Goal: Task Accomplishment & Management: Manage account settings

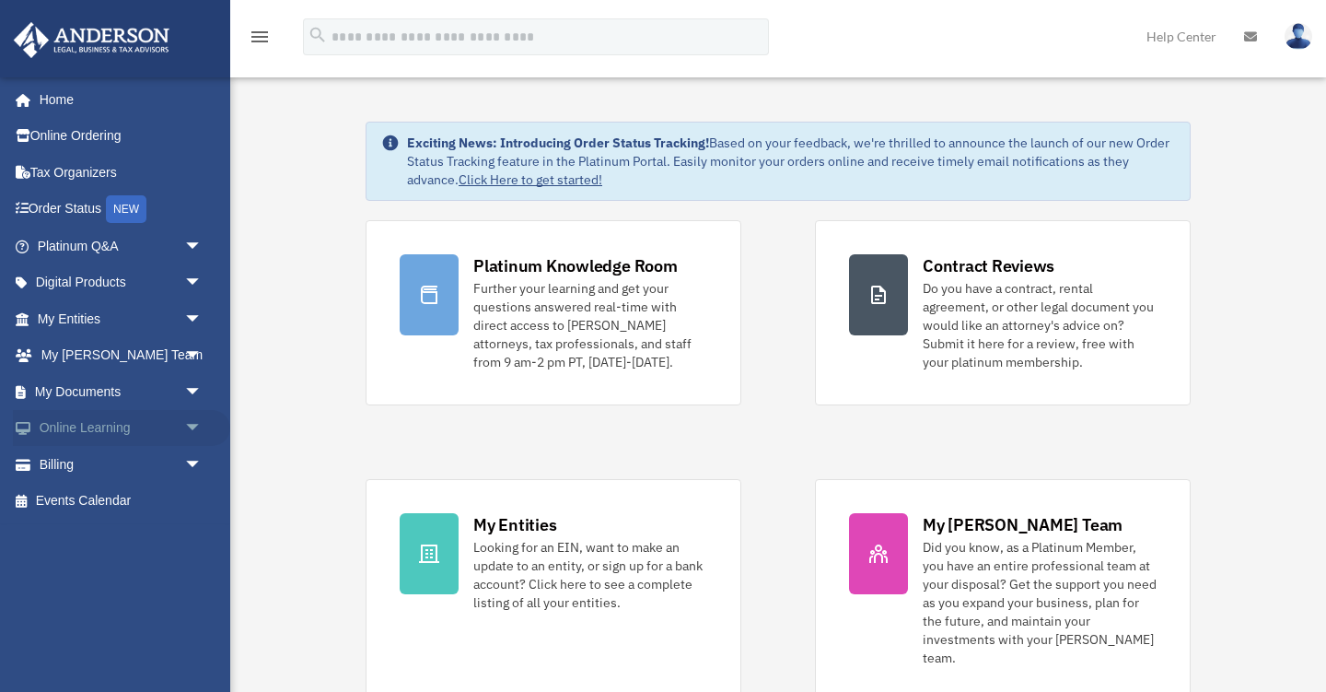
click at [97, 425] on link "Online Learning arrow_drop_down" at bounding box center [121, 428] width 217 height 37
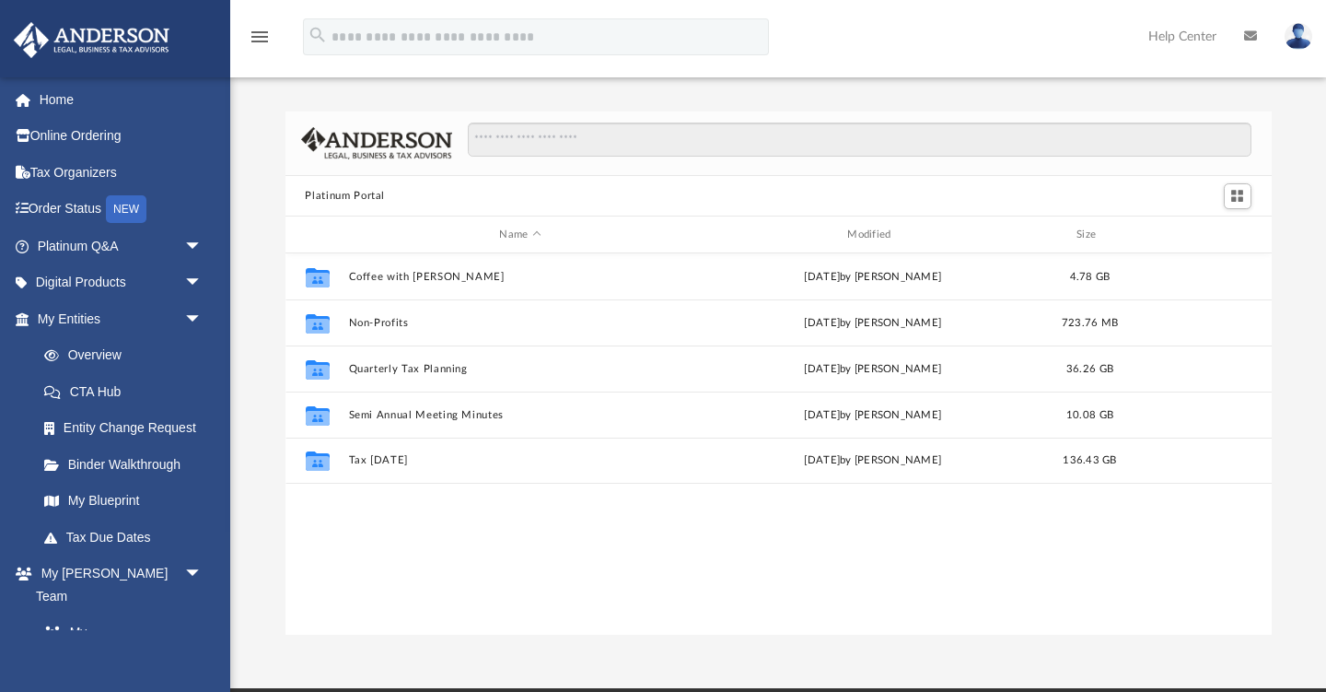
scroll to position [419, 987]
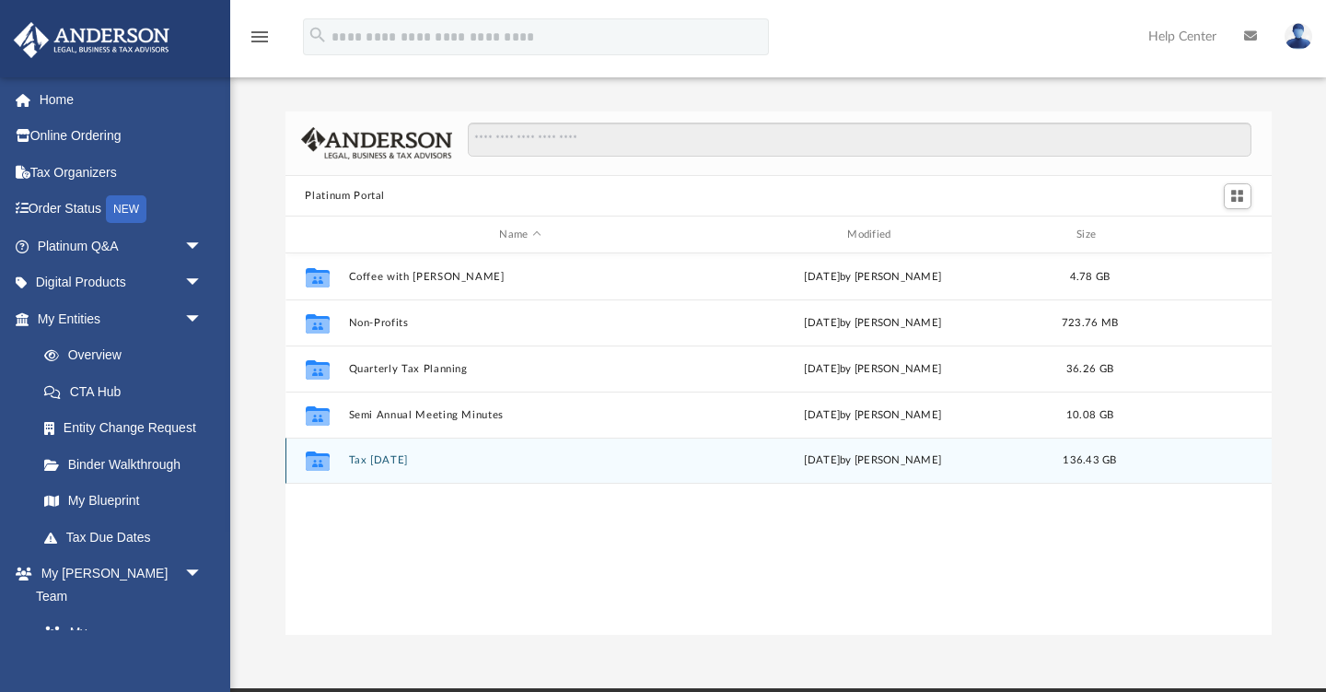
click at [367, 460] on button "Tax Tuesday" at bounding box center [520, 461] width 344 height 12
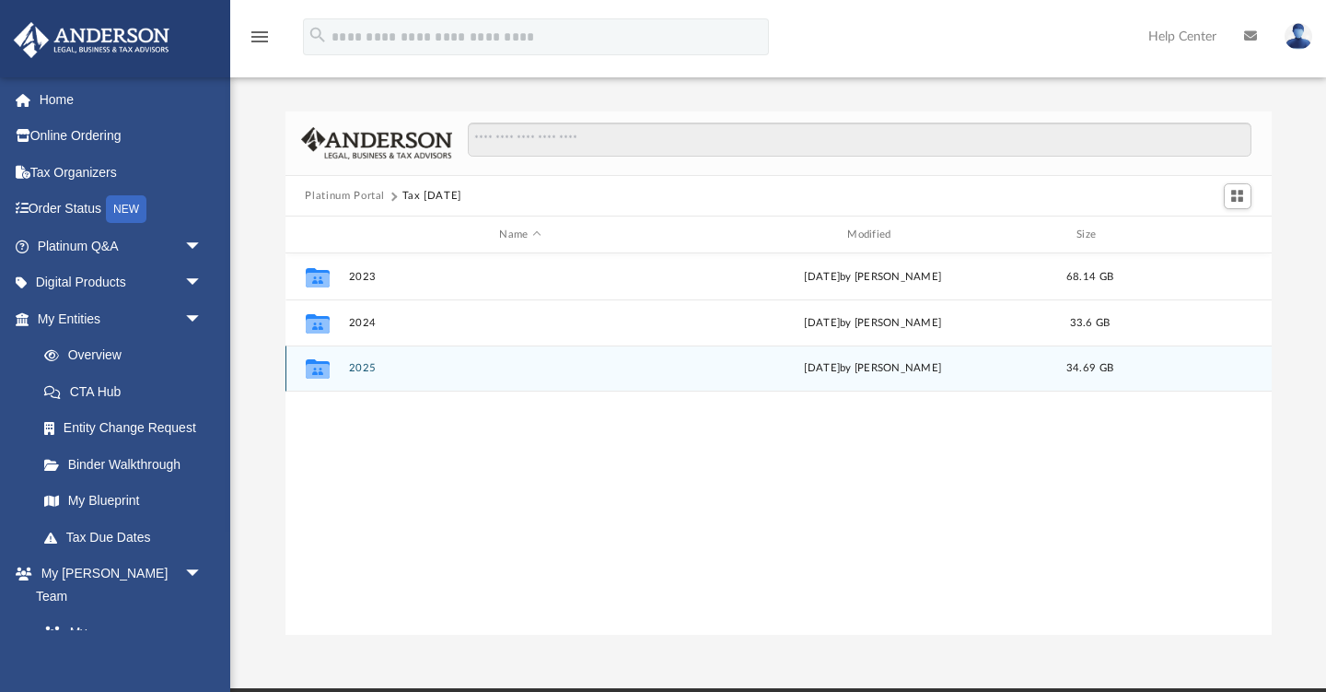
click at [318, 365] on icon "grid" at bounding box center [317, 371] width 24 height 15
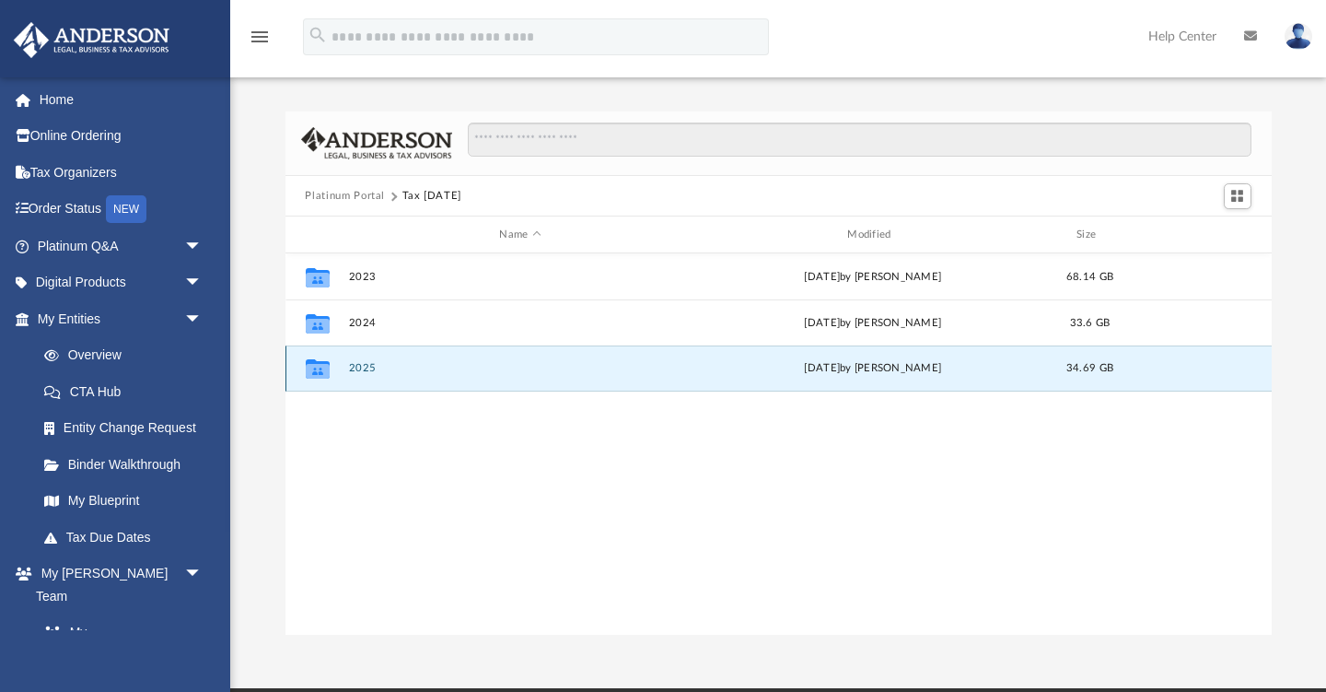
click at [362, 370] on button "2025" at bounding box center [520, 369] width 344 height 12
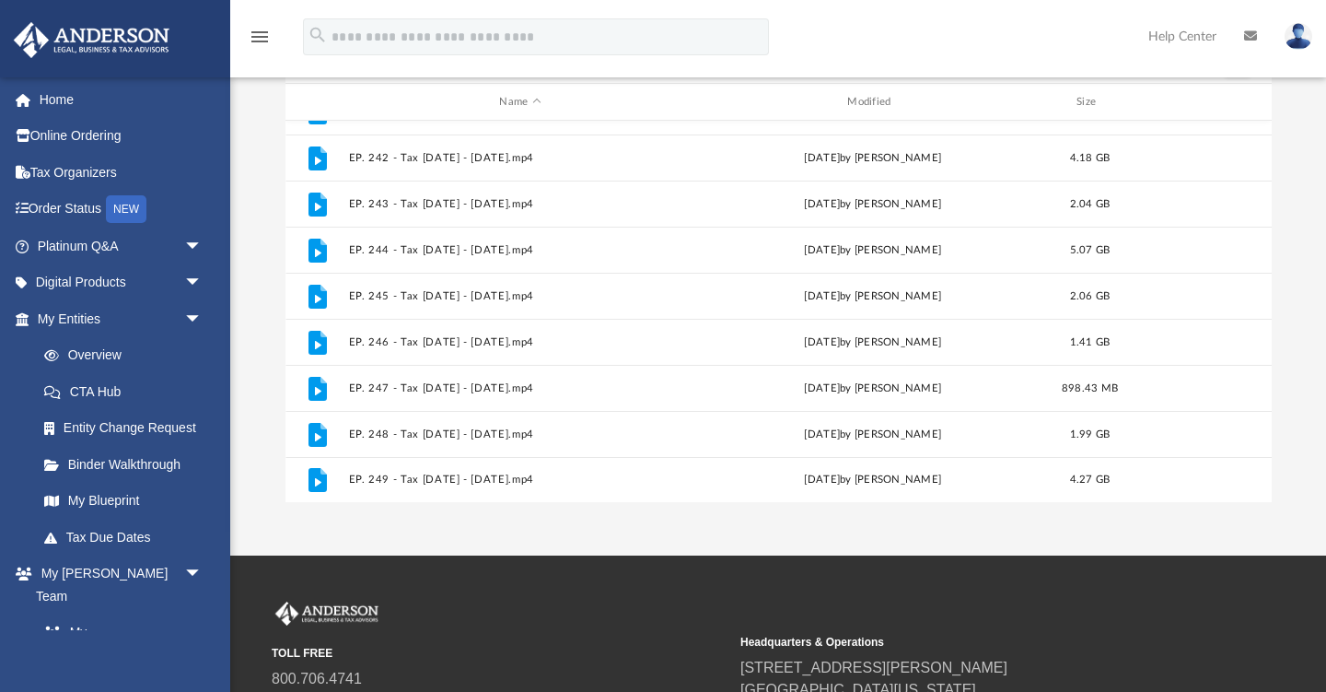
scroll to position [147, 0]
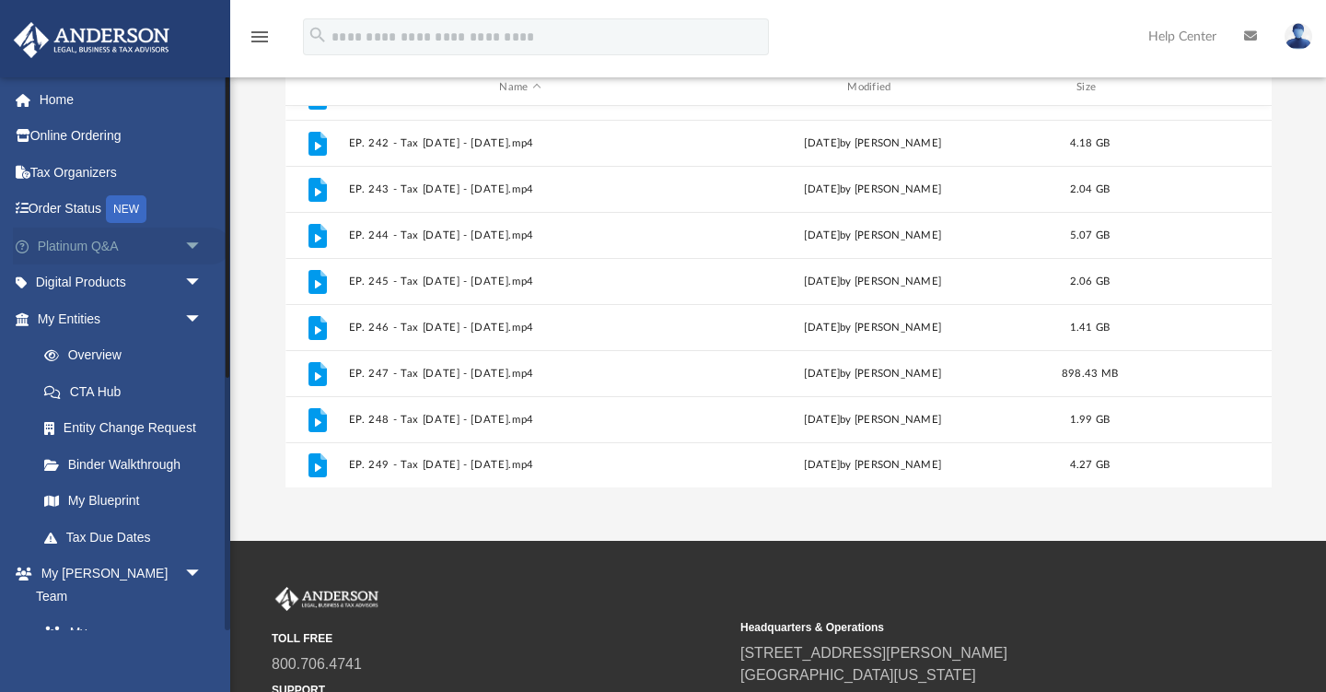
click at [100, 249] on link "Platinum Q&A arrow_drop_down" at bounding box center [121, 246] width 217 height 37
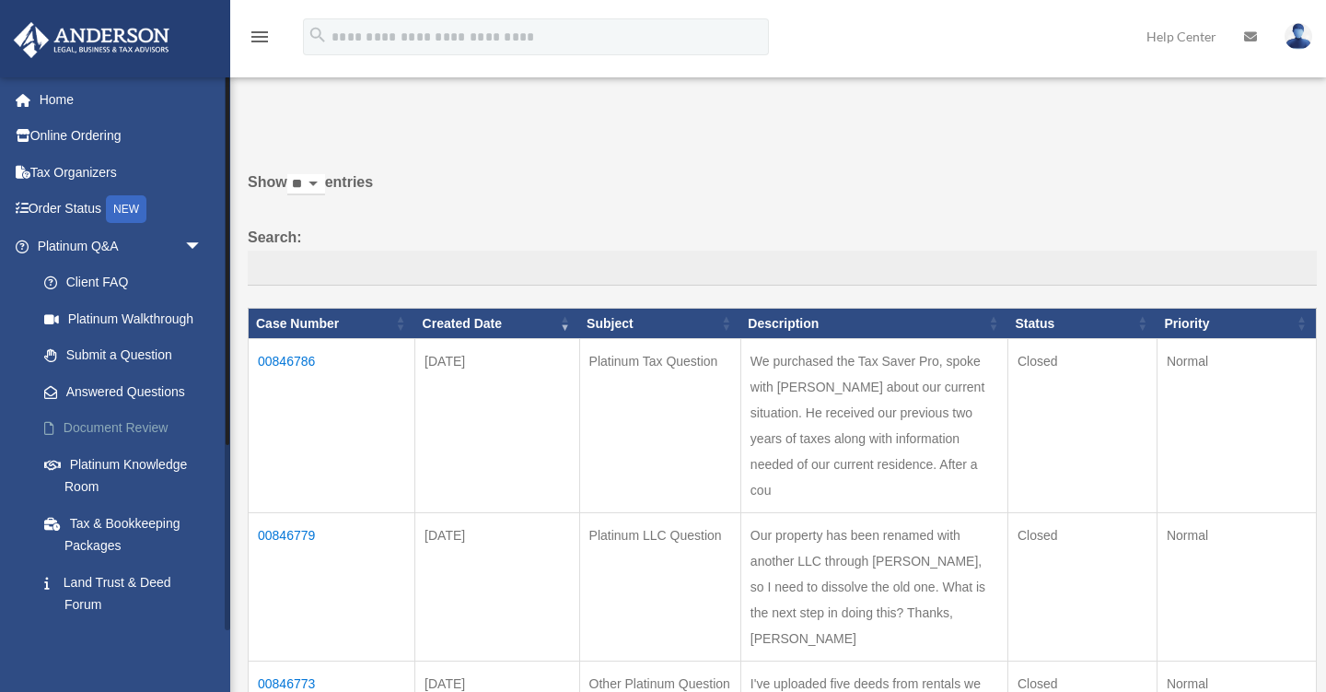
click at [88, 422] on link "Document Review" at bounding box center [128, 428] width 204 height 37
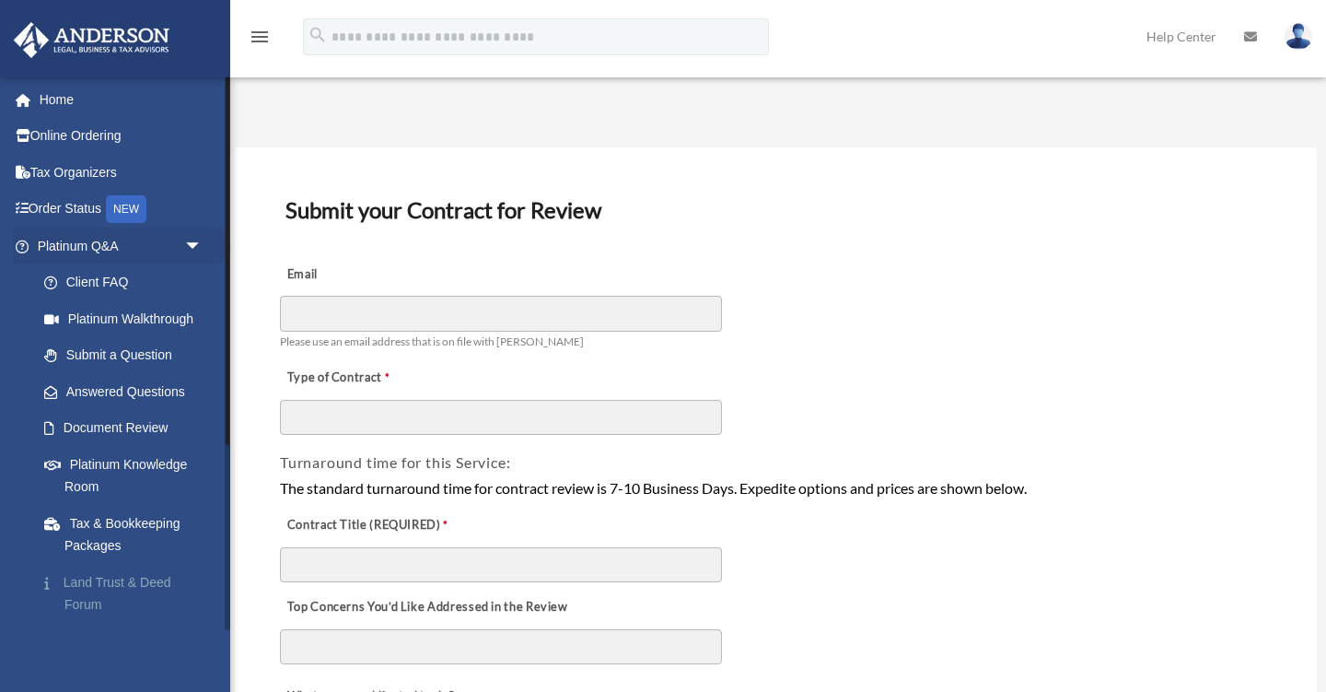
click at [106, 576] on link "Land Trust & Deed Forum" at bounding box center [128, 593] width 204 height 59
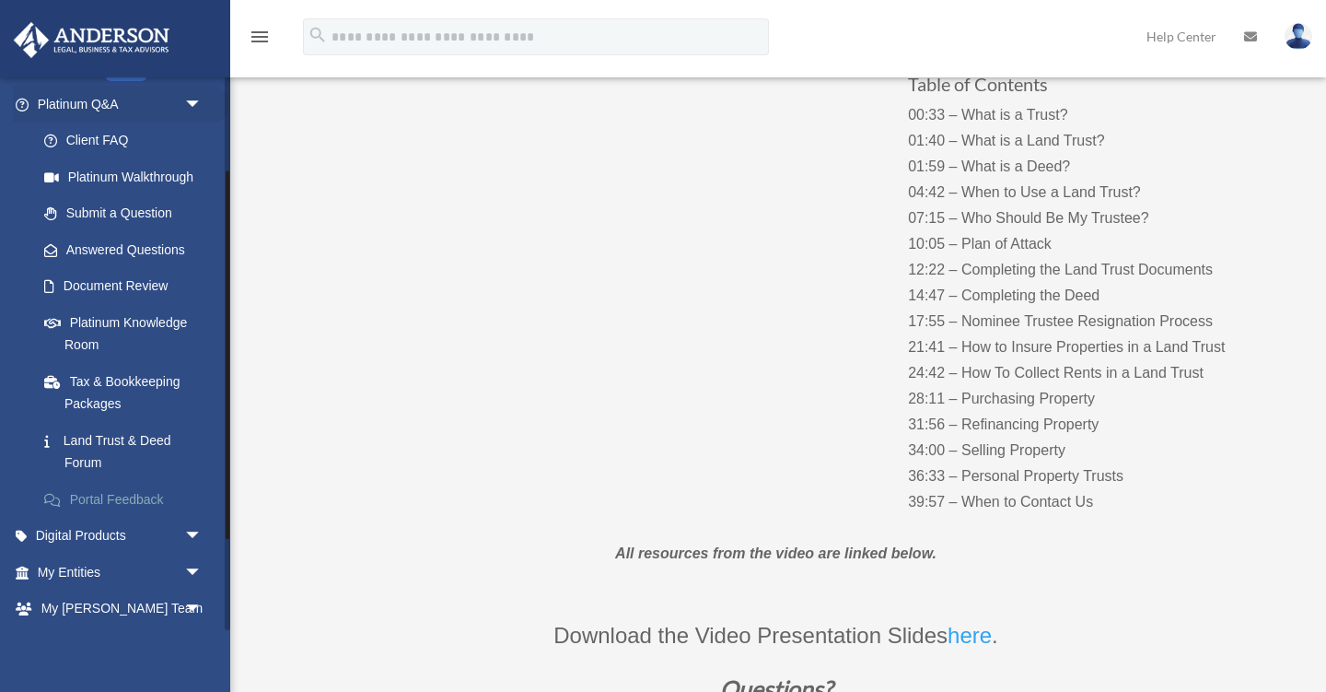
scroll to position [151, 0]
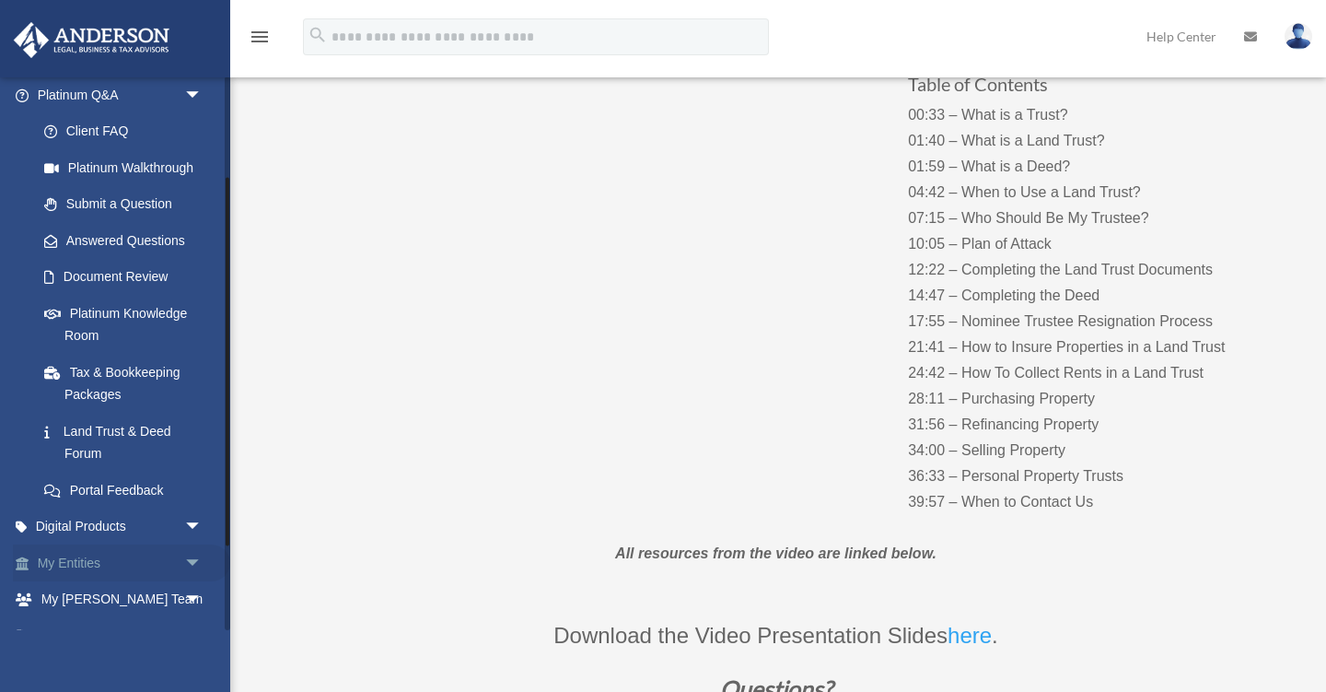
click at [101, 560] on link "My Entities arrow_drop_down" at bounding box center [121, 562] width 217 height 37
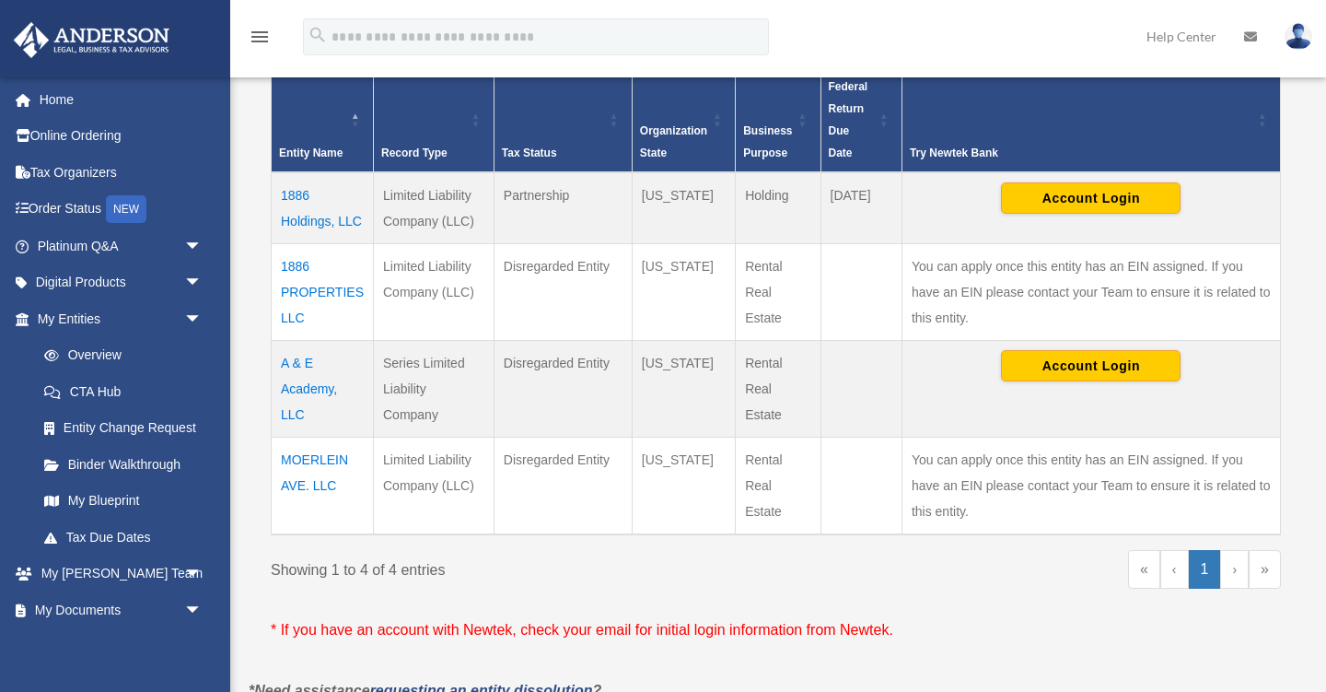
scroll to position [394, 0]
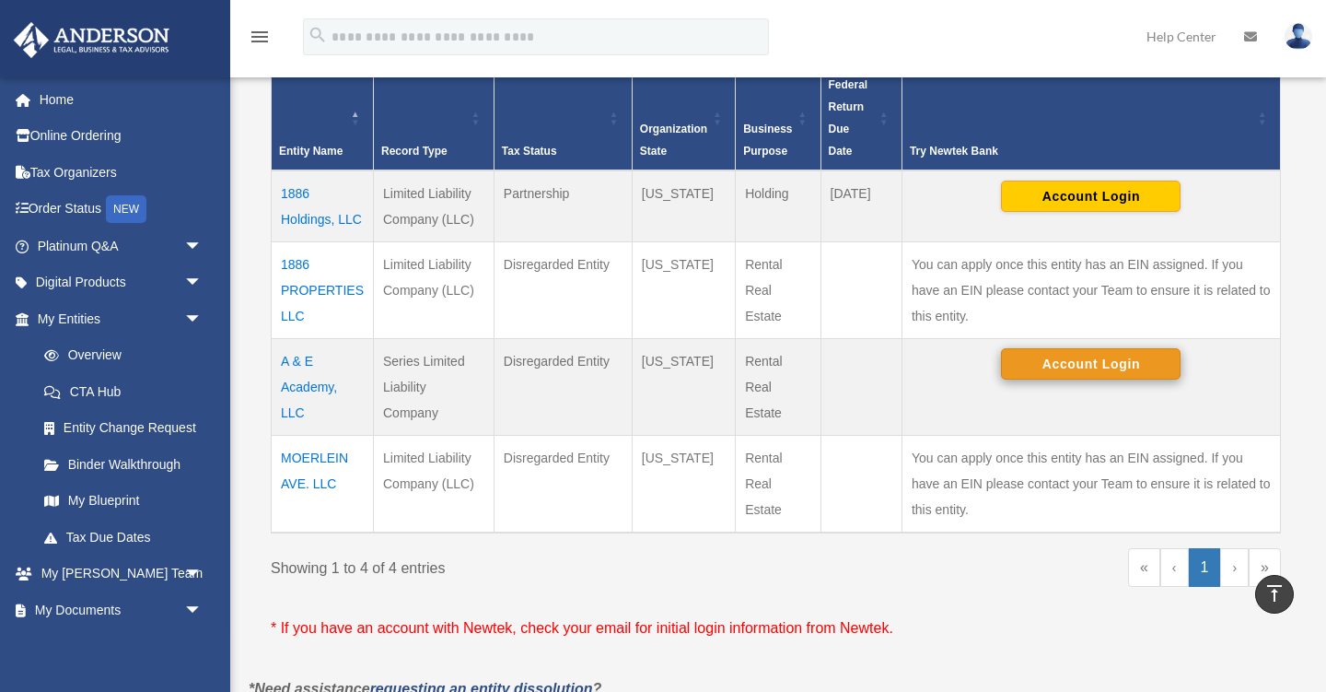
click at [1074, 362] on button "Account Login" at bounding box center [1091, 363] width 180 height 31
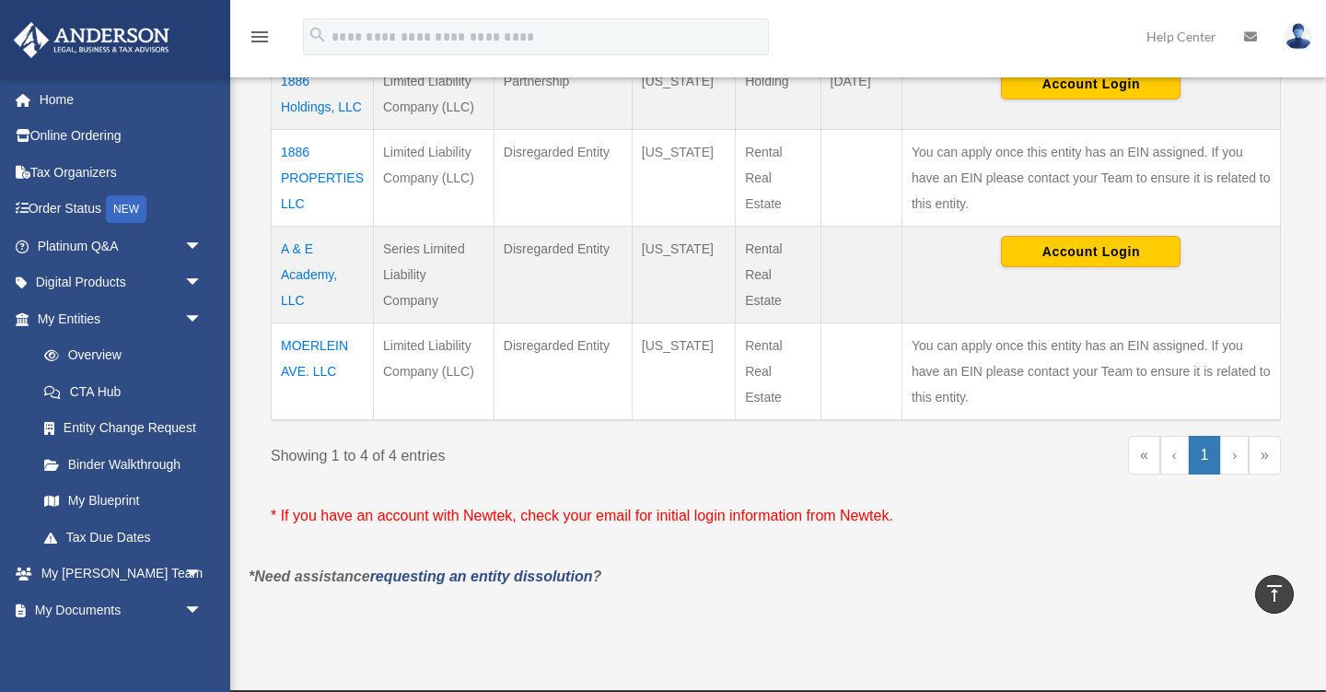
scroll to position [505, 0]
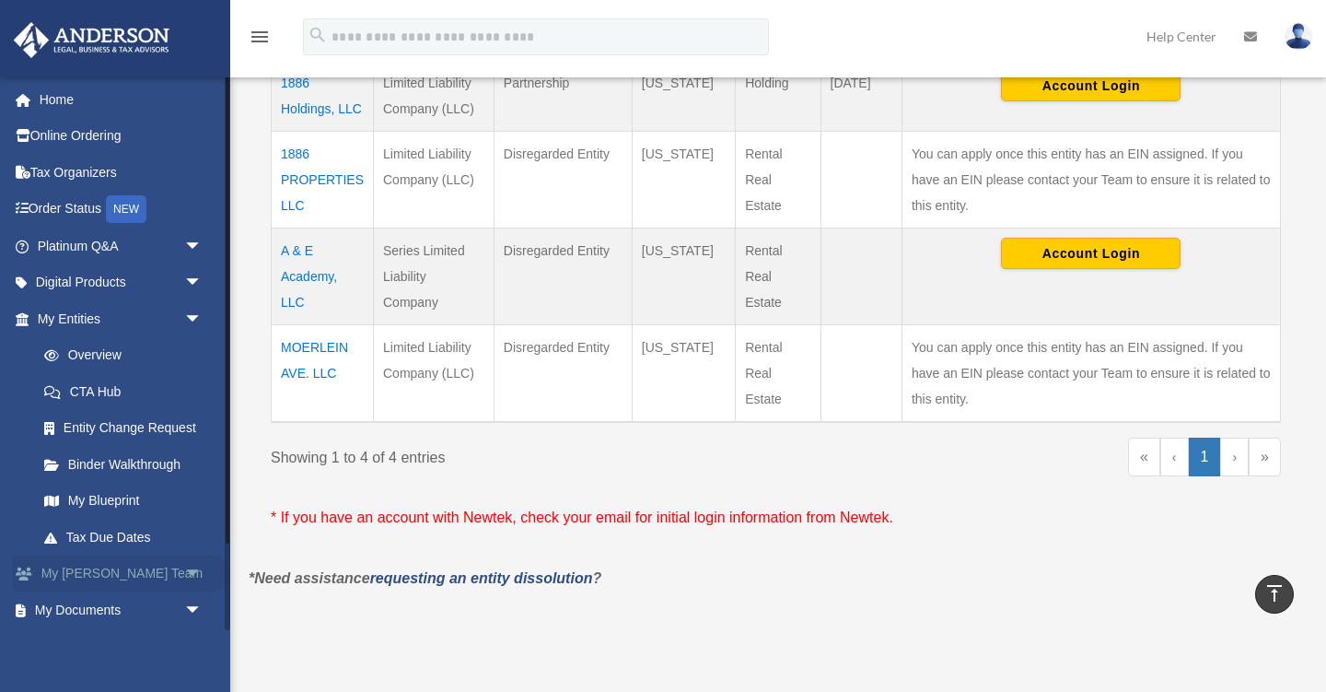
click at [90, 566] on link "My Anderson Team arrow_drop_down" at bounding box center [121, 573] width 217 height 37
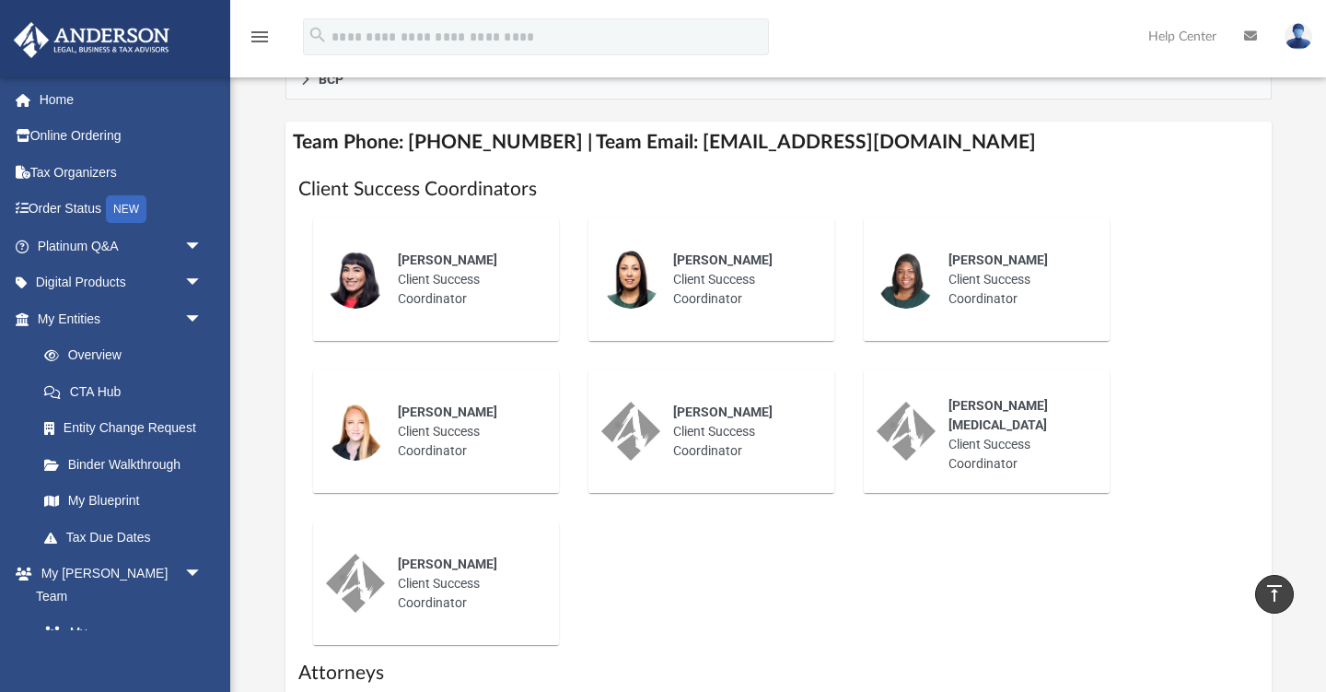
scroll to position [675, 0]
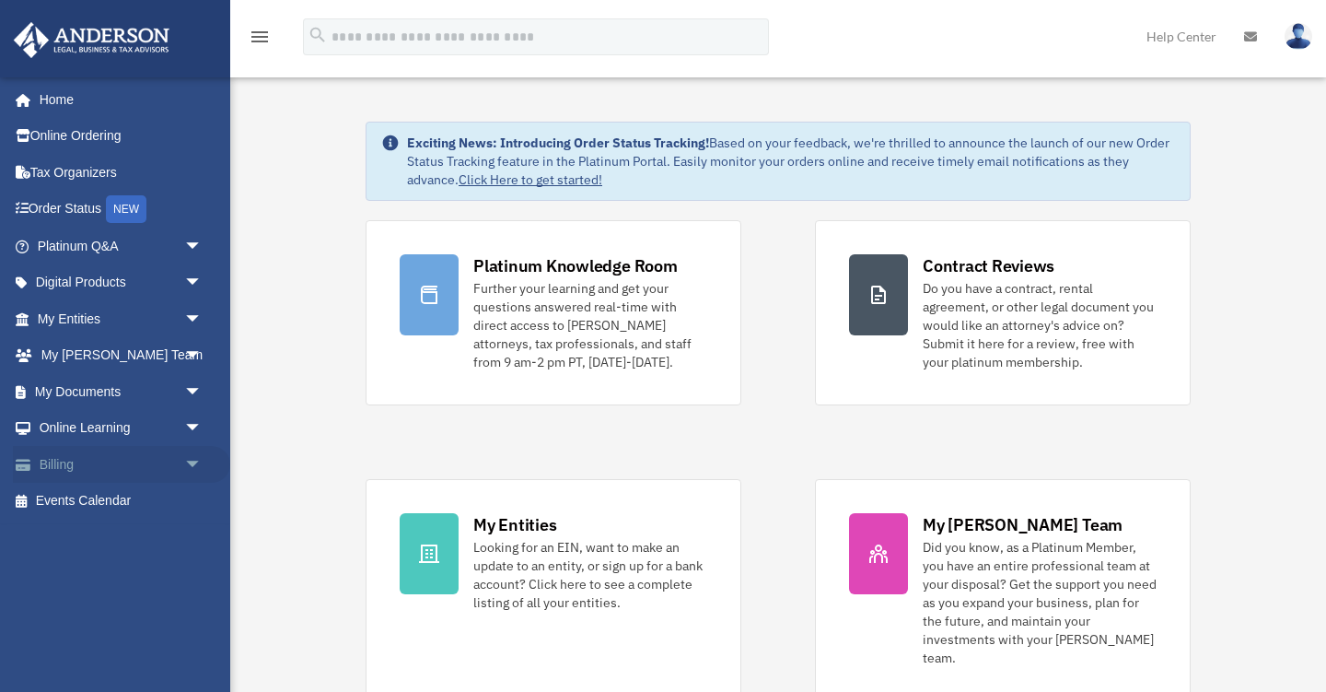
click at [71, 468] on link "Billing arrow_drop_down" at bounding box center [121, 464] width 217 height 37
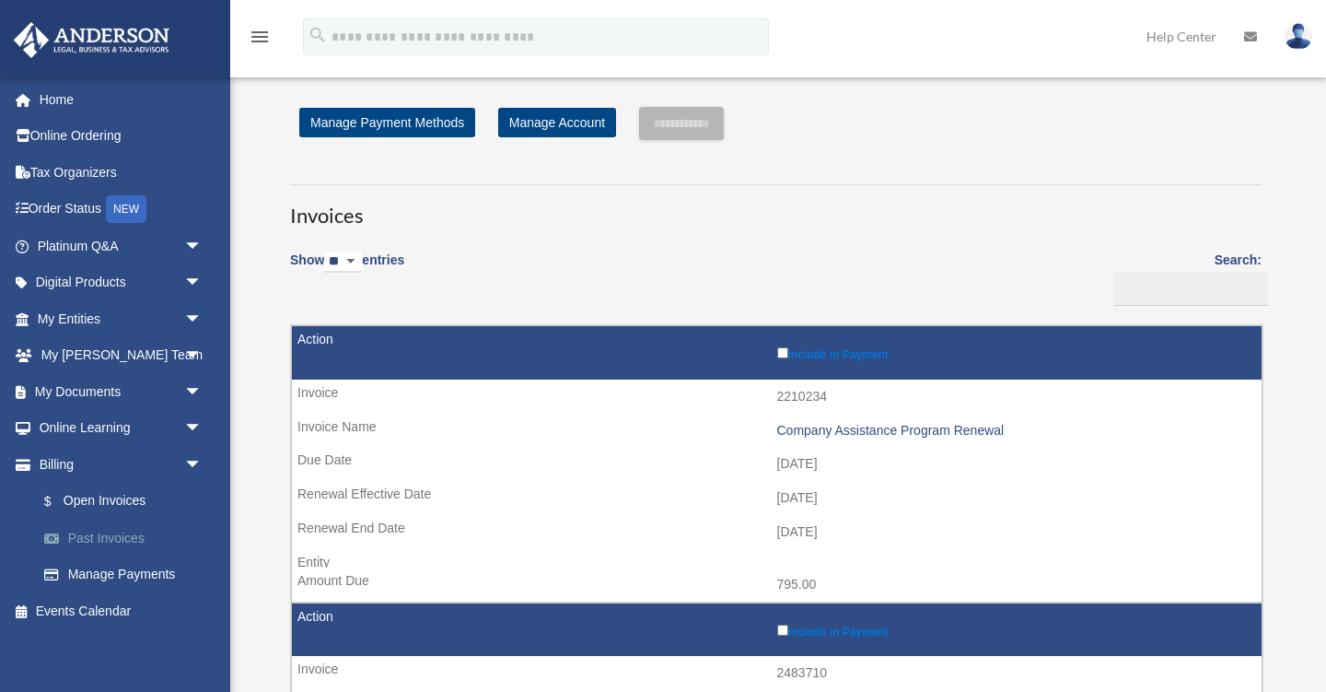
click at [113, 536] on link "Past Invoices" at bounding box center [128, 538] width 204 height 37
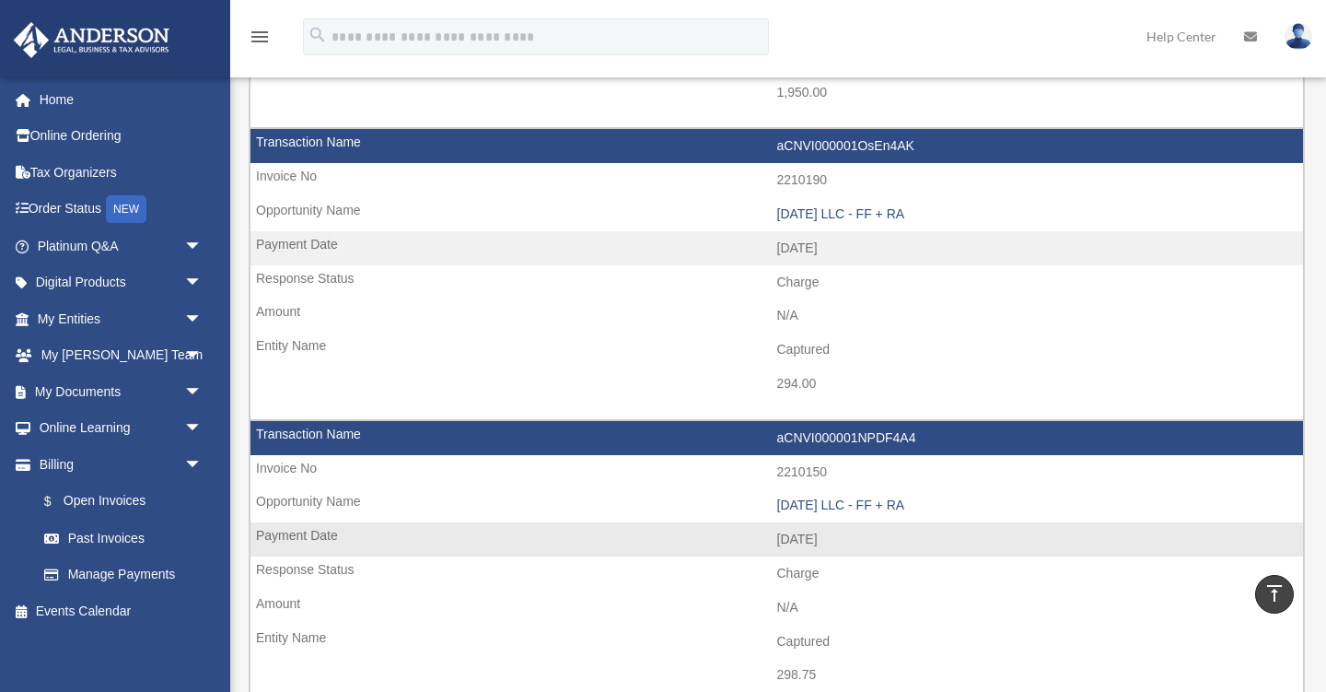
scroll to position [1269, 0]
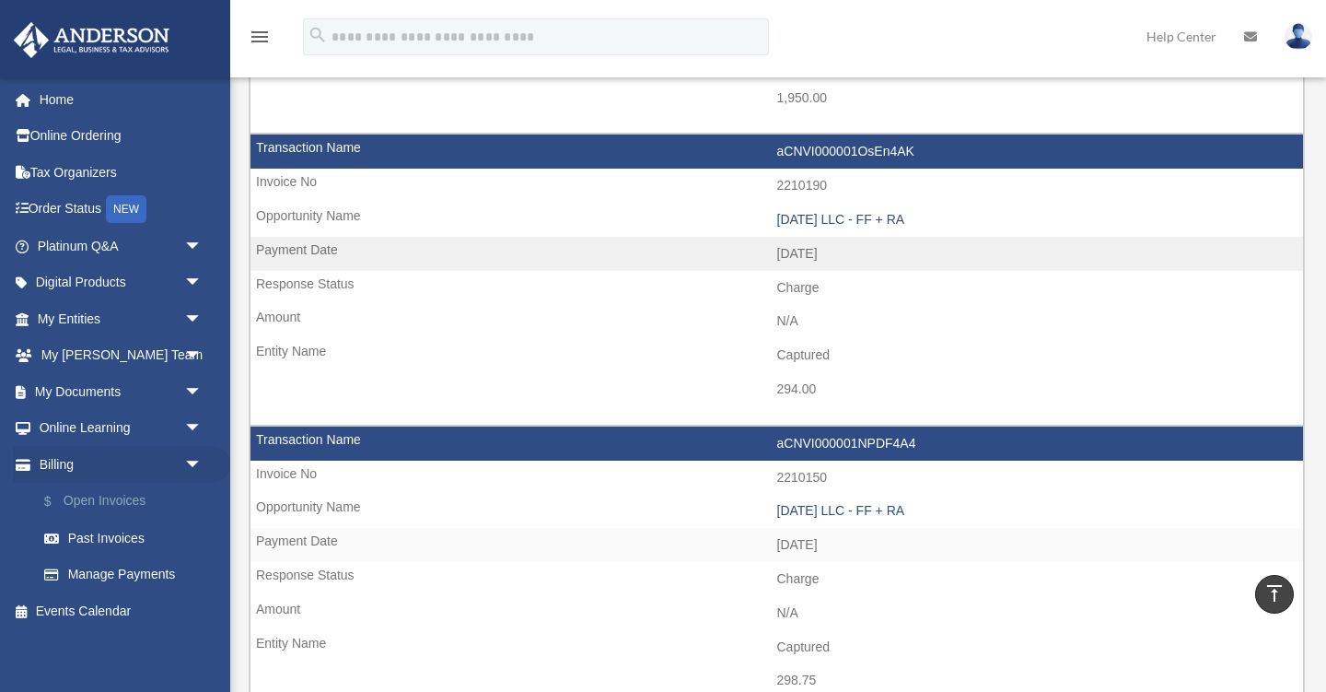
click at [90, 497] on link "$ Open Invoices" at bounding box center [128, 502] width 204 height 38
click at [96, 499] on link "$ Open Invoices" at bounding box center [128, 502] width 204 height 38
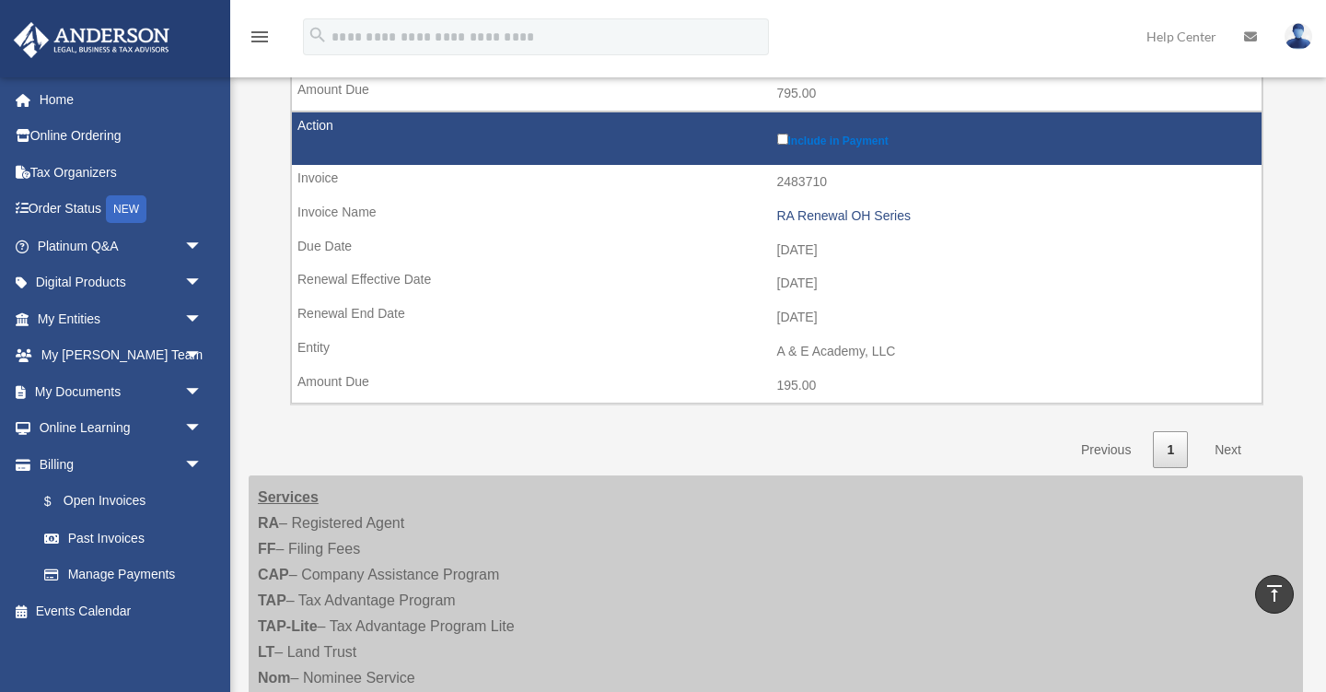
scroll to position [473, 0]
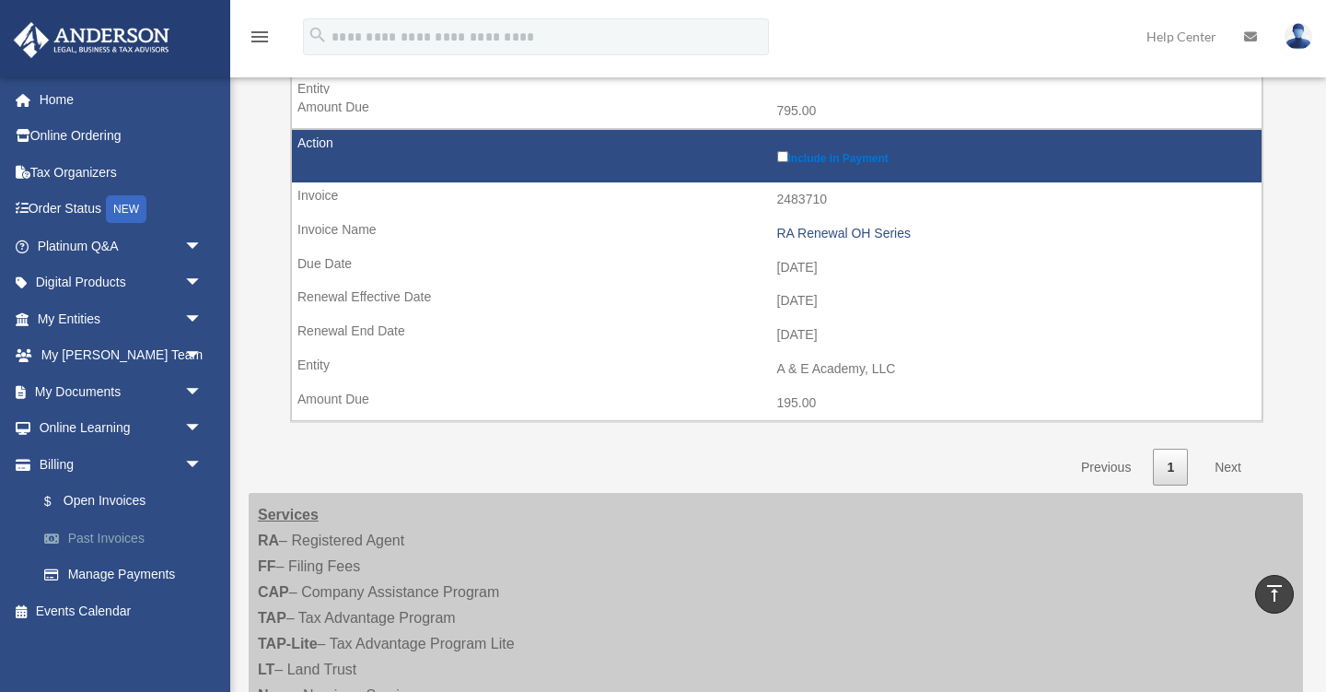
click at [105, 539] on link "Past Invoices" at bounding box center [128, 538] width 204 height 37
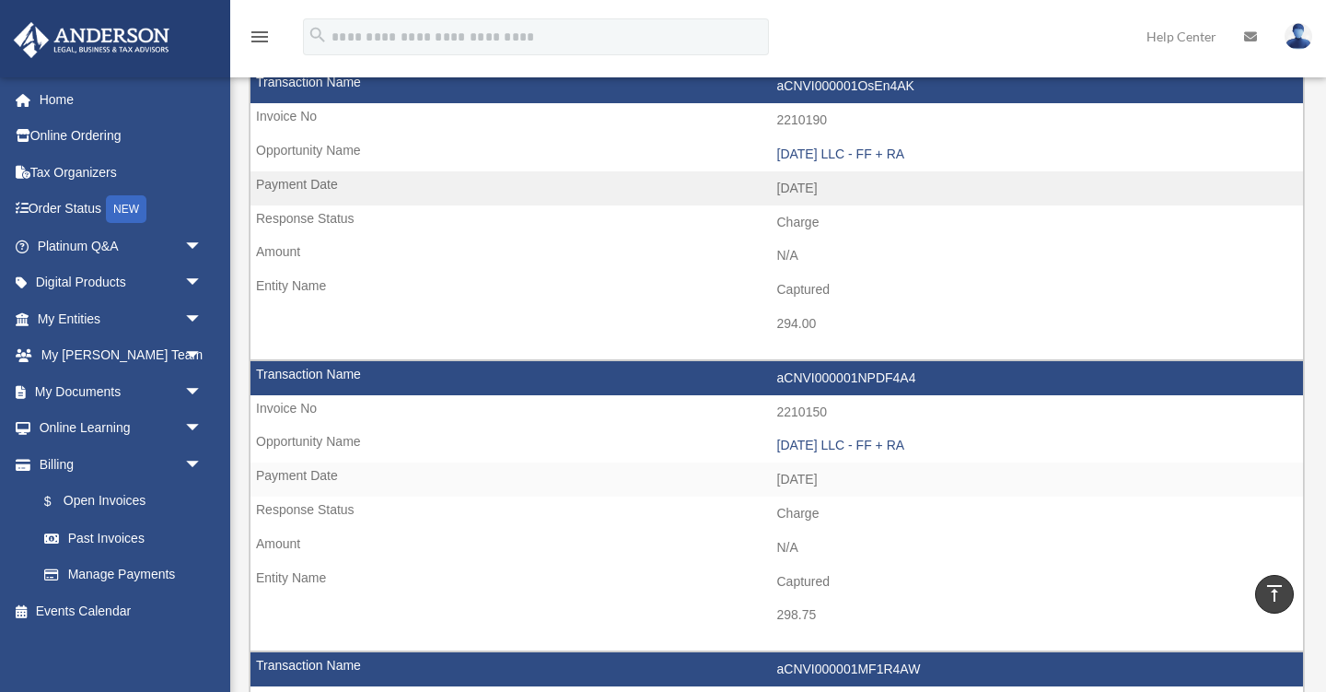
scroll to position [1325, 0]
